Goal: Task Accomplishment & Management: Manage account settings

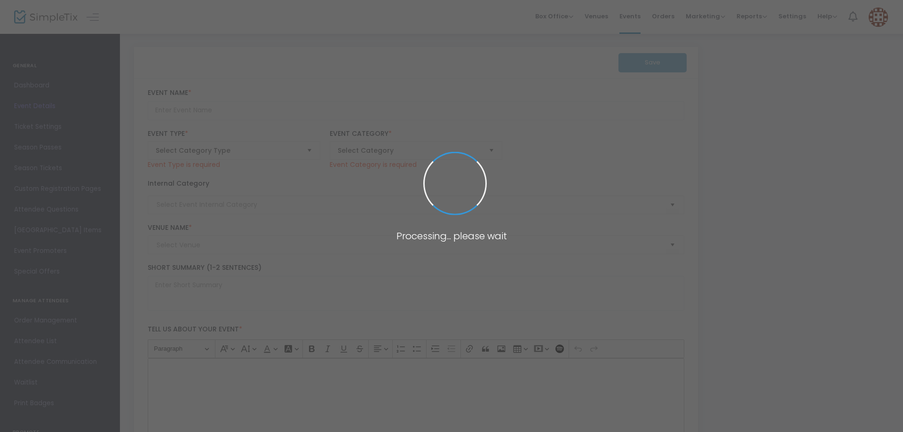
type input "the INDUSTRIAL event space"
type textarea "INDUSTRIAL: A Metal Concert Experience Prepare yourself for a night of unbridle…"
type input "Buy Tickets"
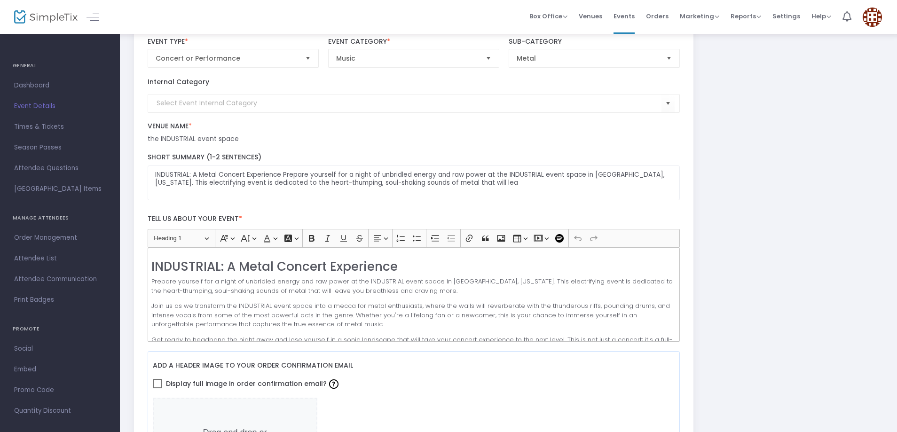
scroll to position [94, 0]
click at [295, 103] on input at bounding box center [410, 103] width 506 height 10
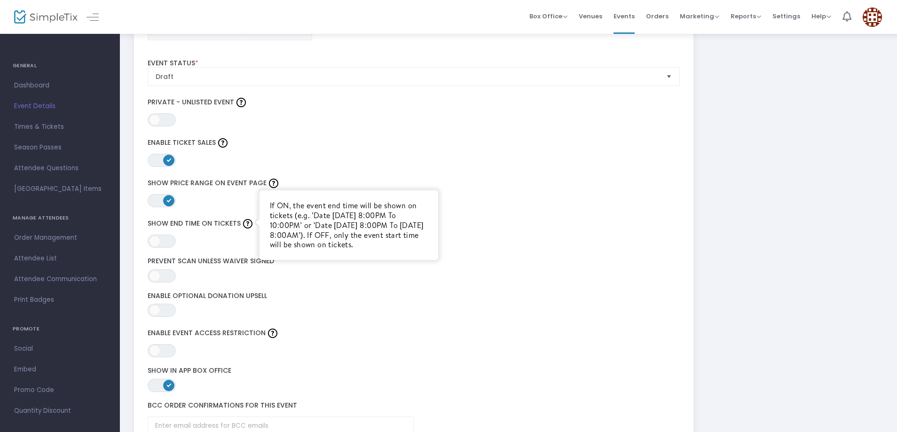
scroll to position [1082, 0]
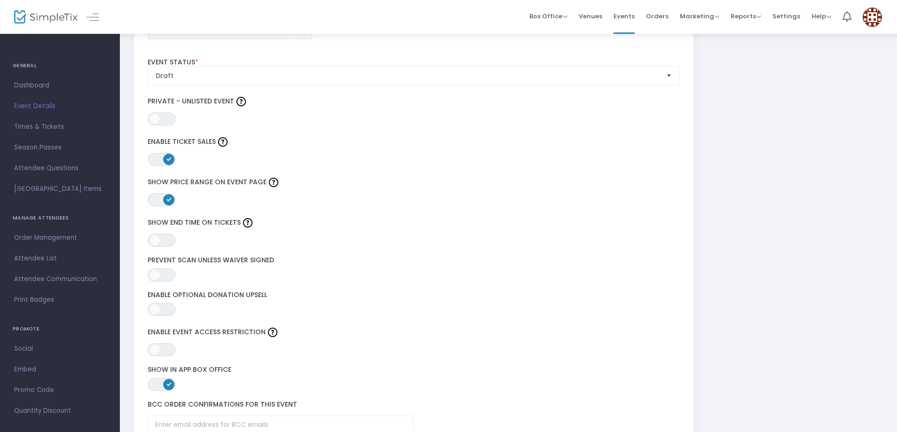
click at [293, 65] on label "Event Status *" at bounding box center [414, 62] width 533 height 8
click at [298, 83] on span "Draft" at bounding box center [407, 76] width 511 height 18
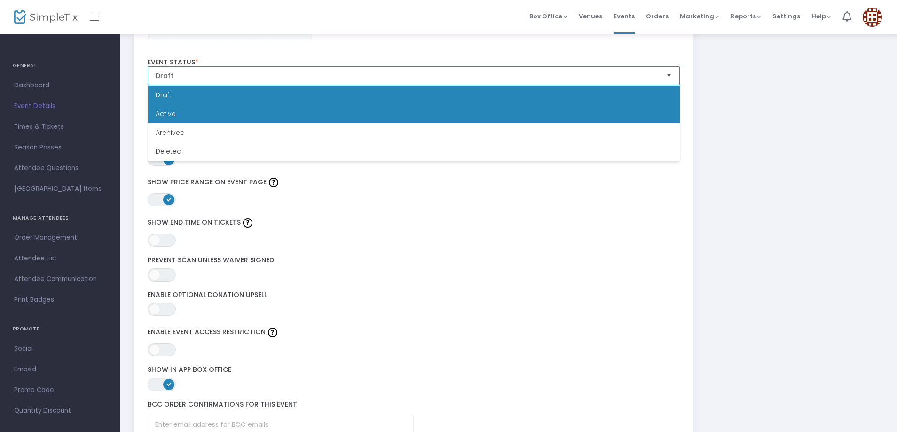
click at [263, 108] on li "Active" at bounding box center [414, 113] width 532 height 19
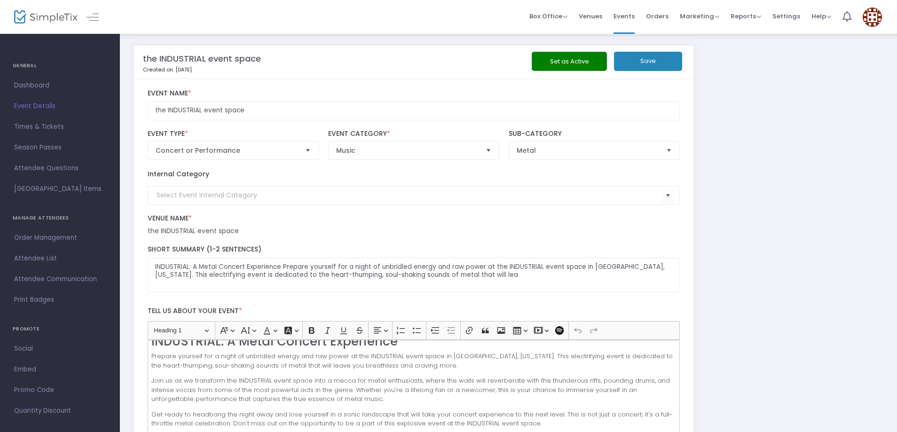
scroll to position [0, 0]
click at [569, 62] on button "Set as Active" at bounding box center [569, 62] width 75 height 19
click at [645, 63] on button "Save" at bounding box center [648, 62] width 68 height 19
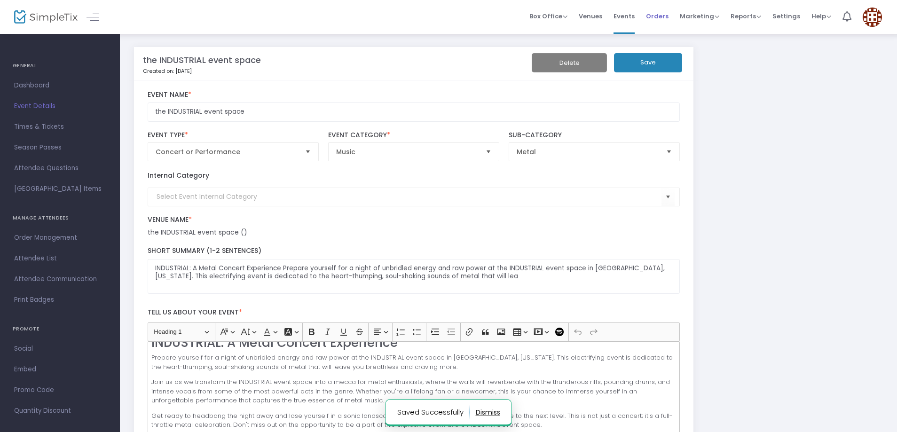
click at [654, 12] on span "Orders" at bounding box center [657, 16] width 23 height 24
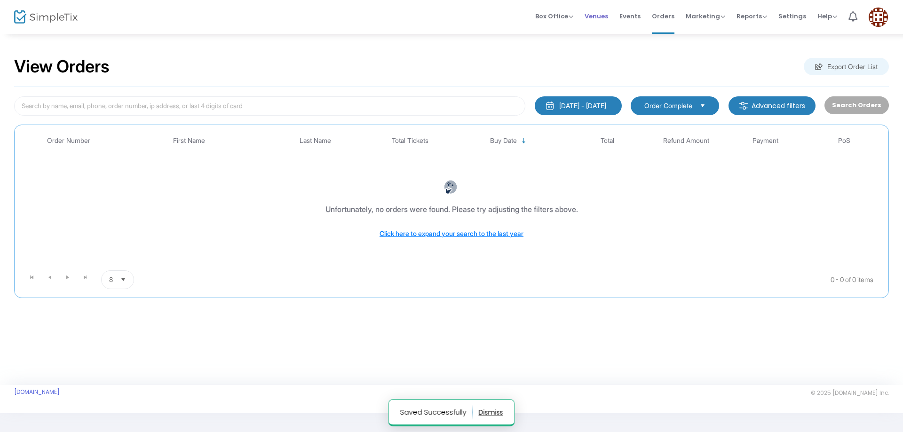
click at [597, 16] on span "Venues" at bounding box center [597, 16] width 24 height 24
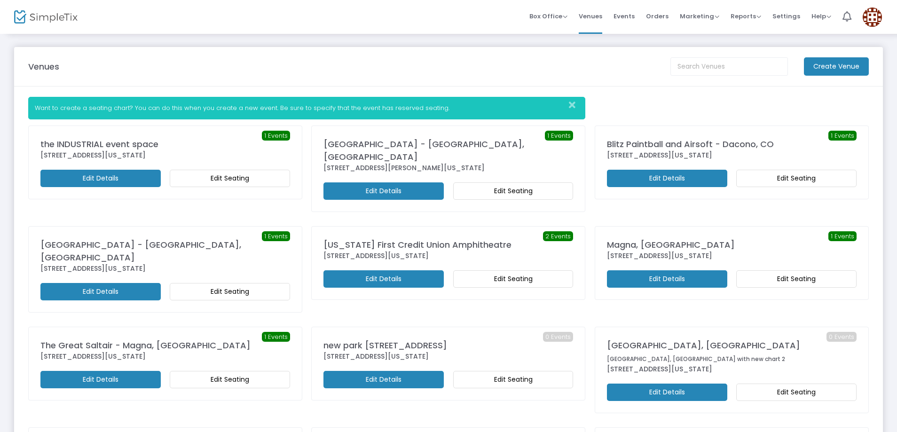
click at [139, 174] on m-button "Edit Details" at bounding box center [100, 178] width 120 height 17
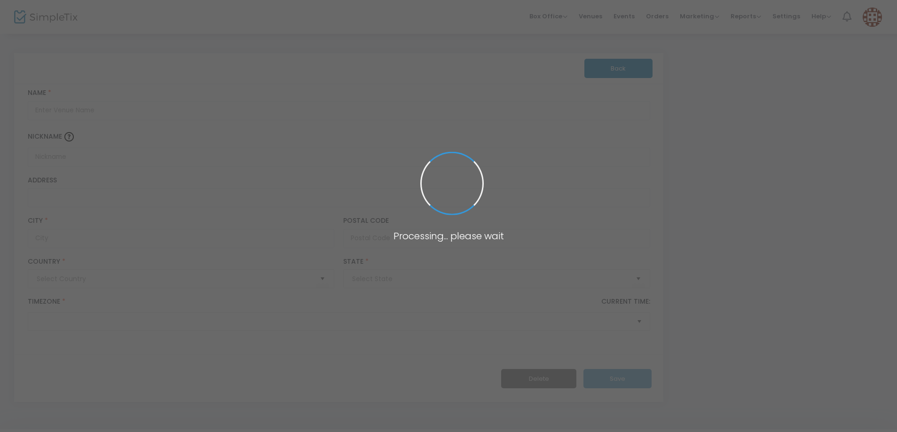
type input "Pakistan"
type input "the INDUSTRIAL event space"
type input "2330 South Industrial Road"
type input "Las Vegas"
type input "89102"
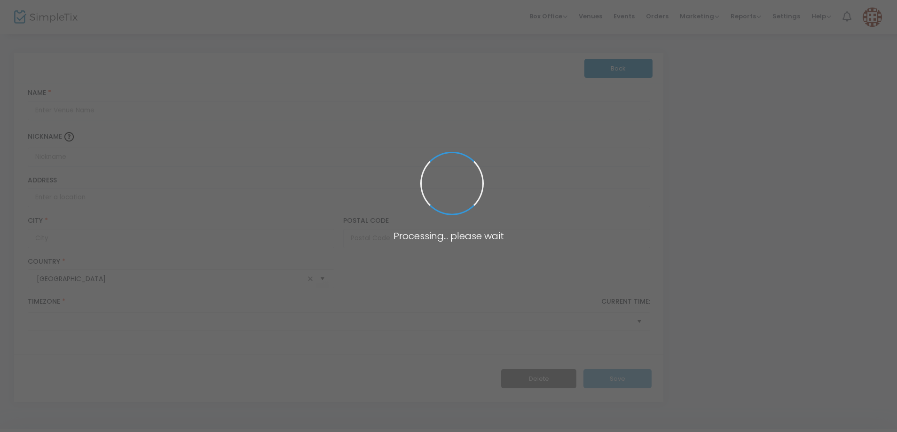
type input "United States"
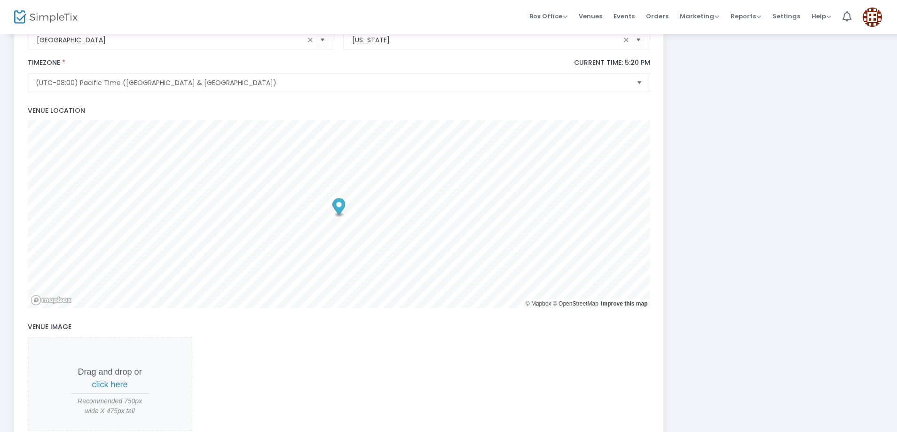
scroll to position [393, 0]
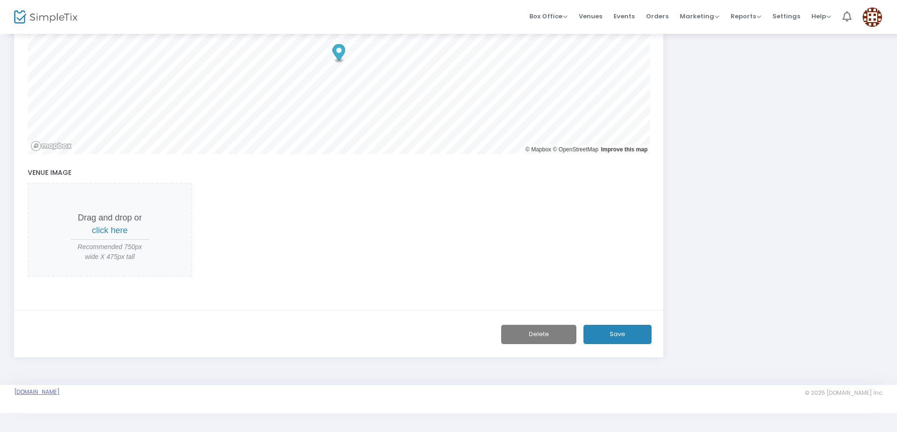
click at [49, 391] on link "[DOMAIN_NAME]" at bounding box center [37, 392] width 46 height 8
